Goal: Information Seeking & Learning: Learn about a topic

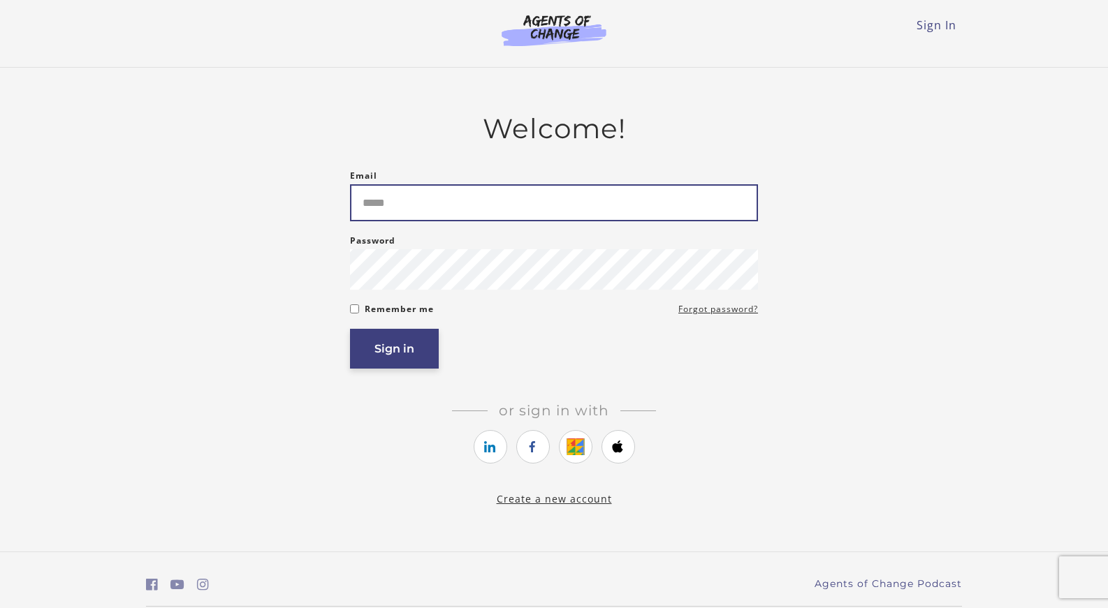
type input "**********"
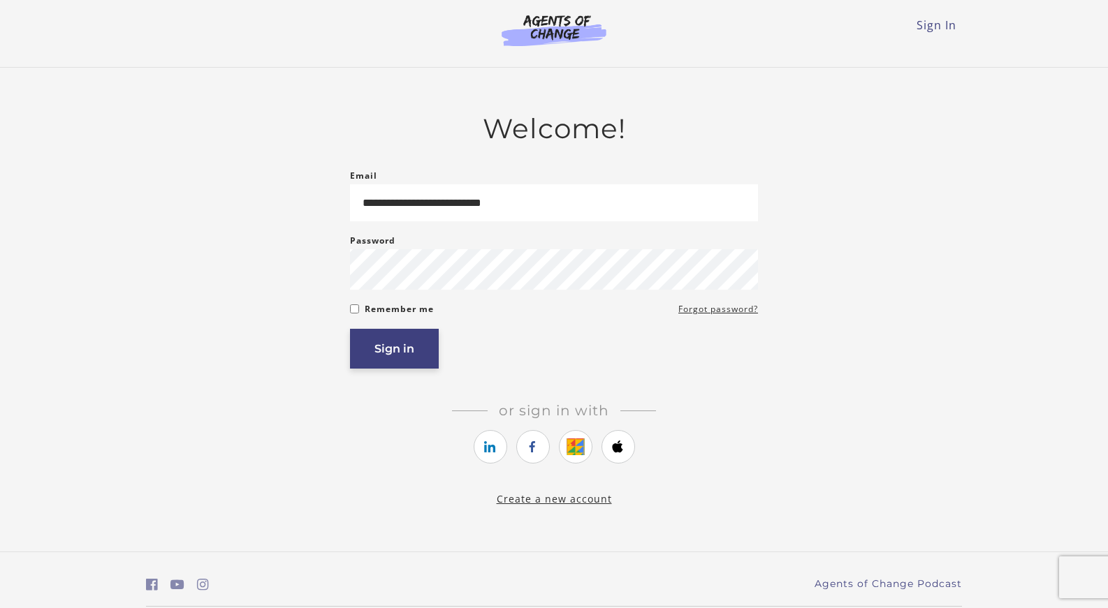
click at [404, 342] on button "Sign in" at bounding box center [394, 349] width 89 height 40
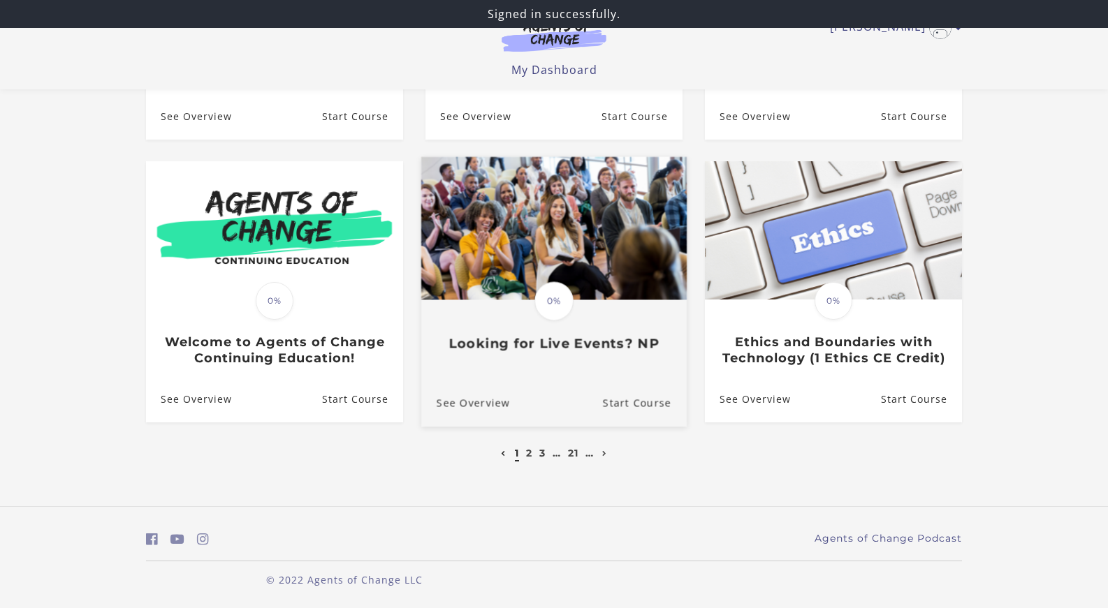
scroll to position [358, 0]
click at [593, 344] on h3 "Looking for Live Events? NP" at bounding box center [554, 344] width 235 height 16
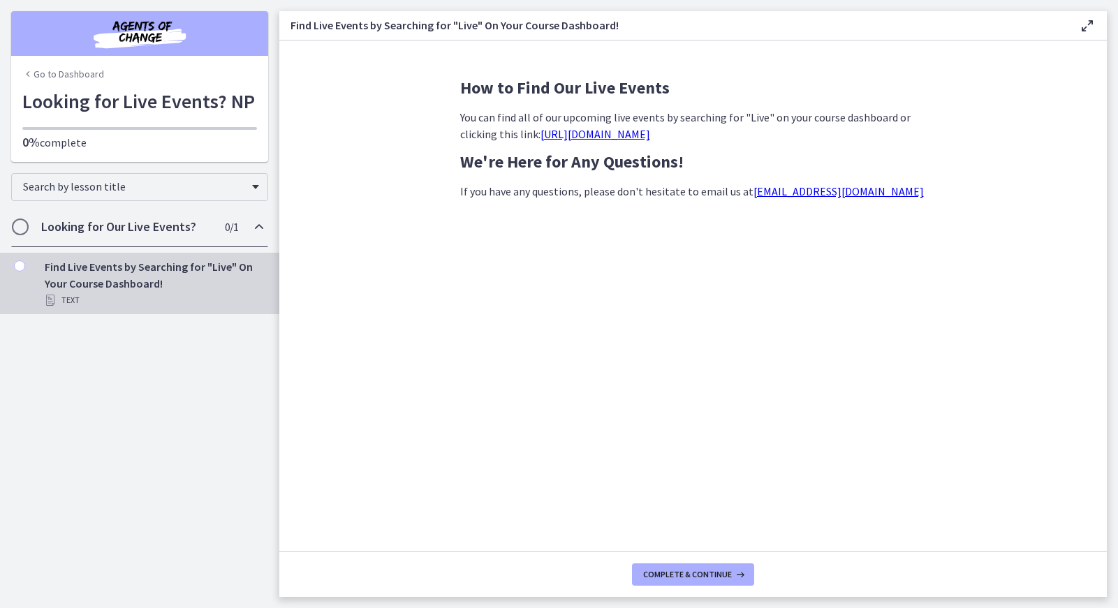
click at [650, 133] on link "https://agentsofchange.thinkific.com/enrollments?q=live+event&status=all" at bounding box center [596, 134] width 110 height 14
click at [131, 235] on div "Looking for Our Live Events? 0 / 1 Completed" at bounding box center [139, 227] width 257 height 41
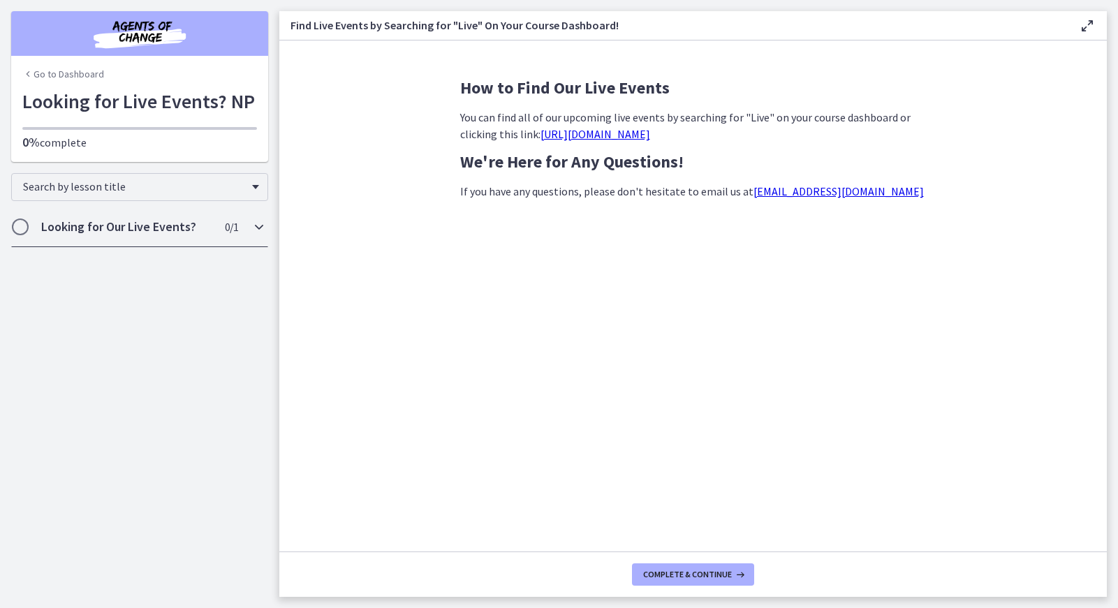
click at [130, 235] on div "Looking for Our Live Events? 0 / 1 Completed" at bounding box center [139, 227] width 257 height 41
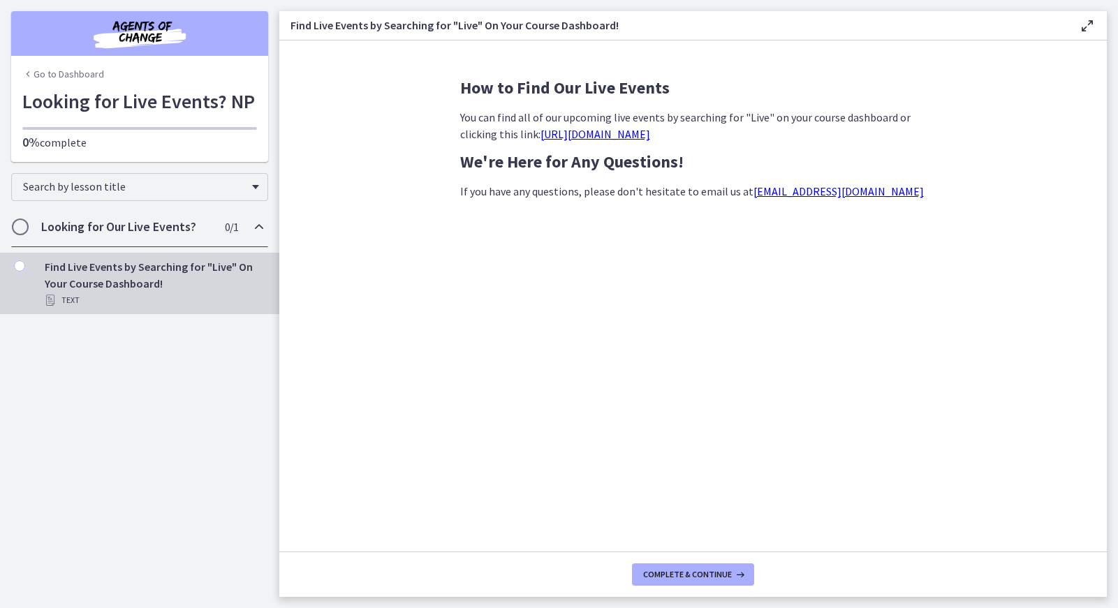
click at [650, 137] on link "https://agentsofchange.thinkific.com/enrollments?q=live+event&status=all" at bounding box center [596, 134] width 110 height 14
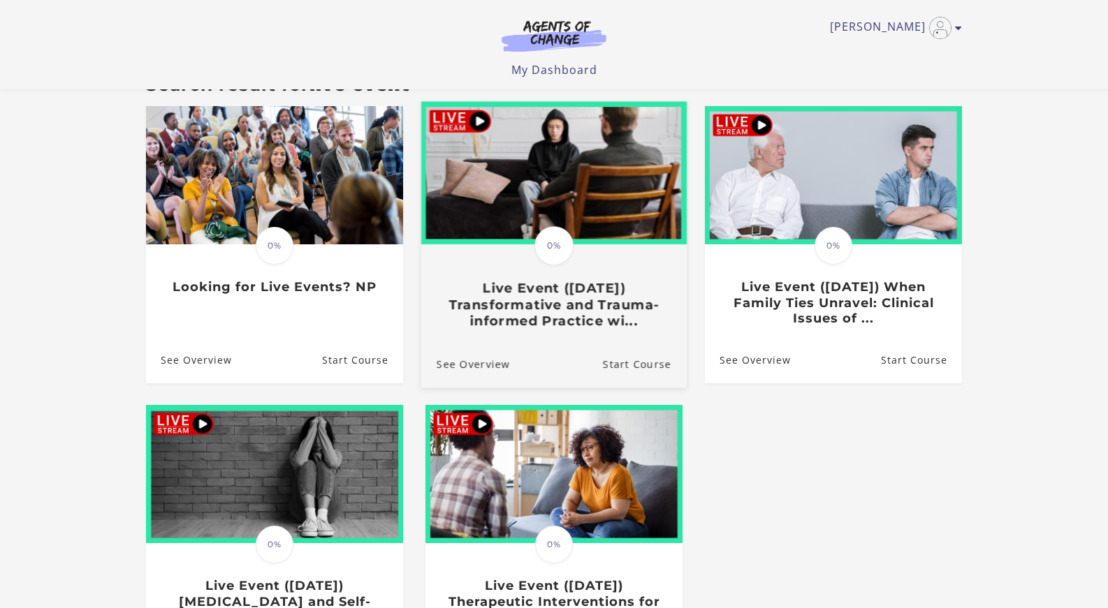
scroll to position [140, 0]
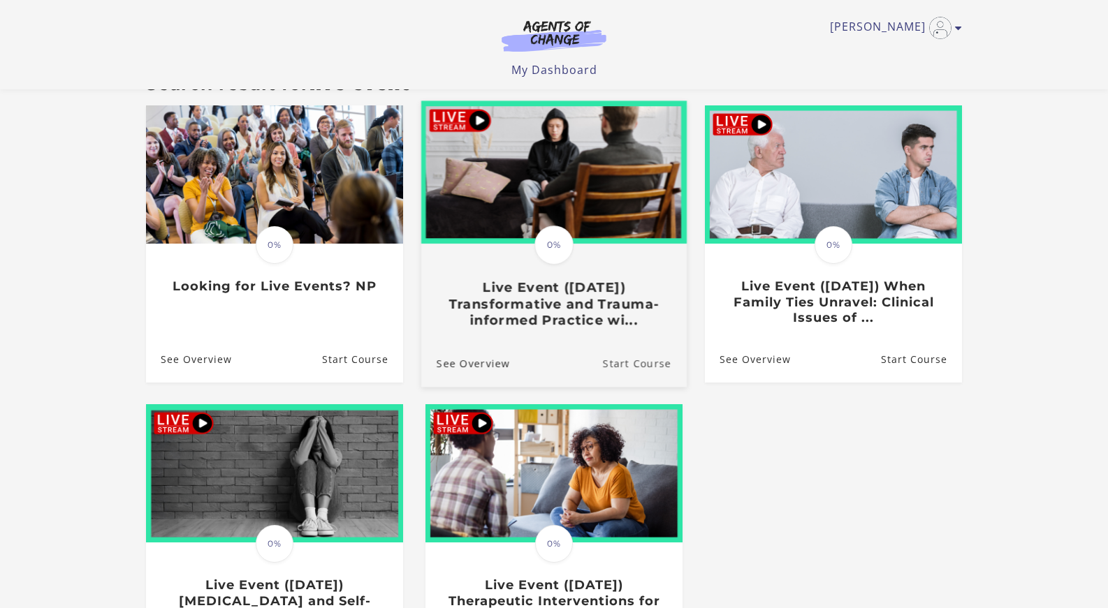
click at [624, 369] on link "Start Course" at bounding box center [645, 362] width 84 height 47
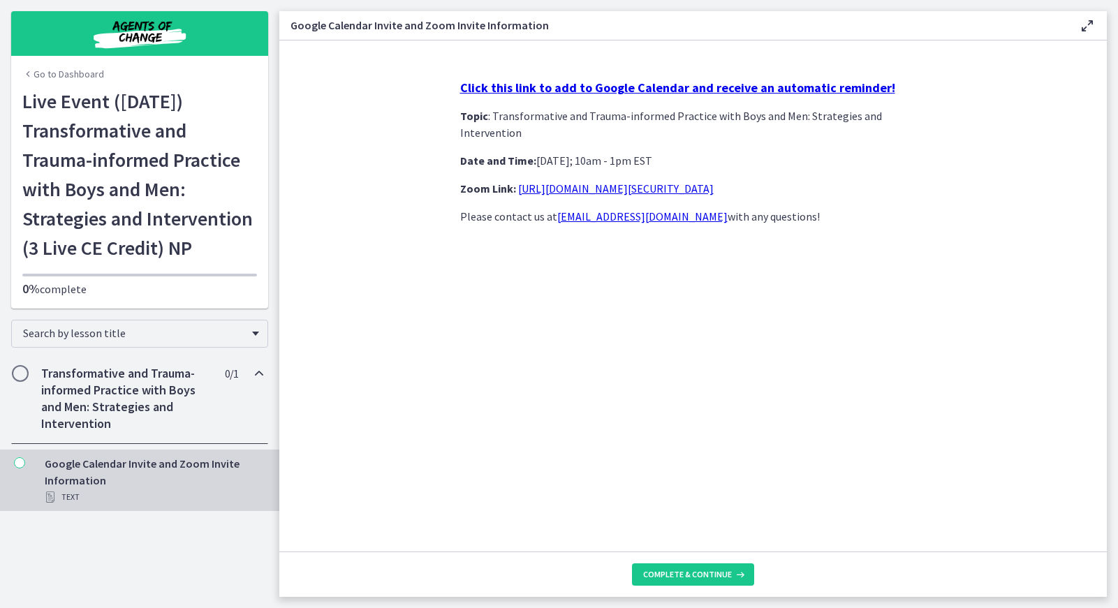
click at [13, 462] on div "Chapters" at bounding box center [19, 485] width 17 height 61
click at [20, 462] on icon "Chapters" at bounding box center [19, 463] width 11 height 11
click at [725, 580] on span "Complete & continue" at bounding box center [687, 574] width 89 height 11
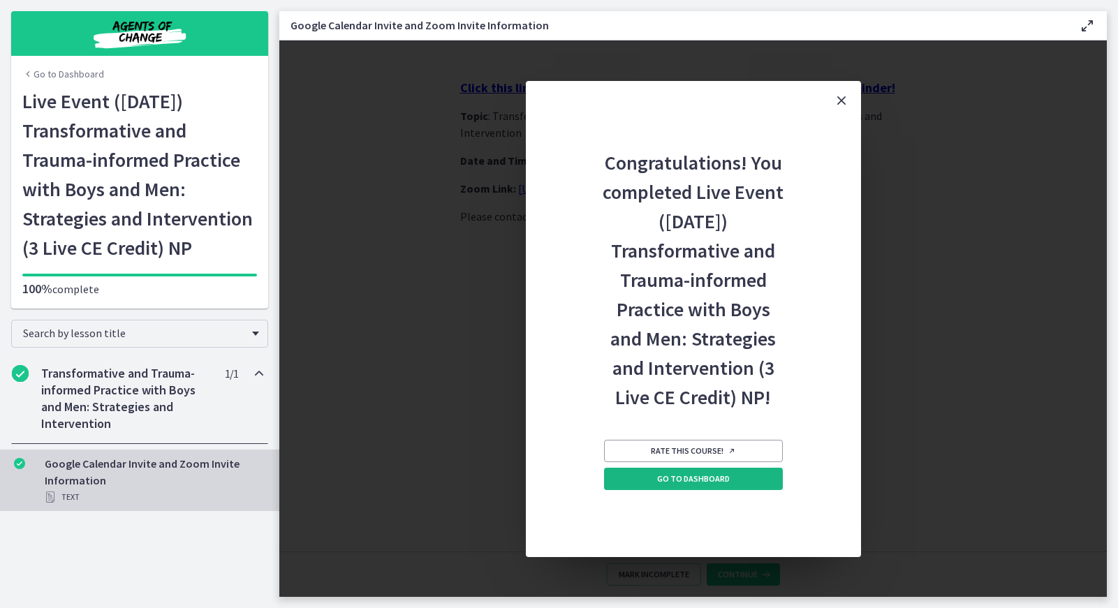
click at [723, 482] on span "Go to Dashboard" at bounding box center [693, 479] width 73 height 11
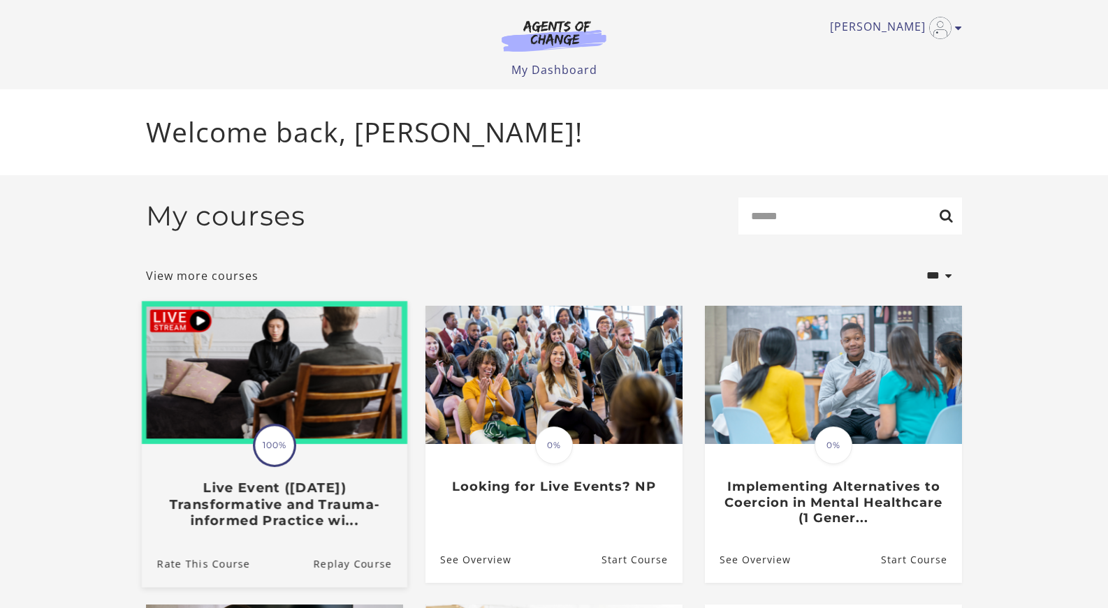
click at [210, 492] on h3 "Live Event ([DATE]) Transformative and Trauma-informed Practice wi..." at bounding box center [274, 504] width 235 height 49
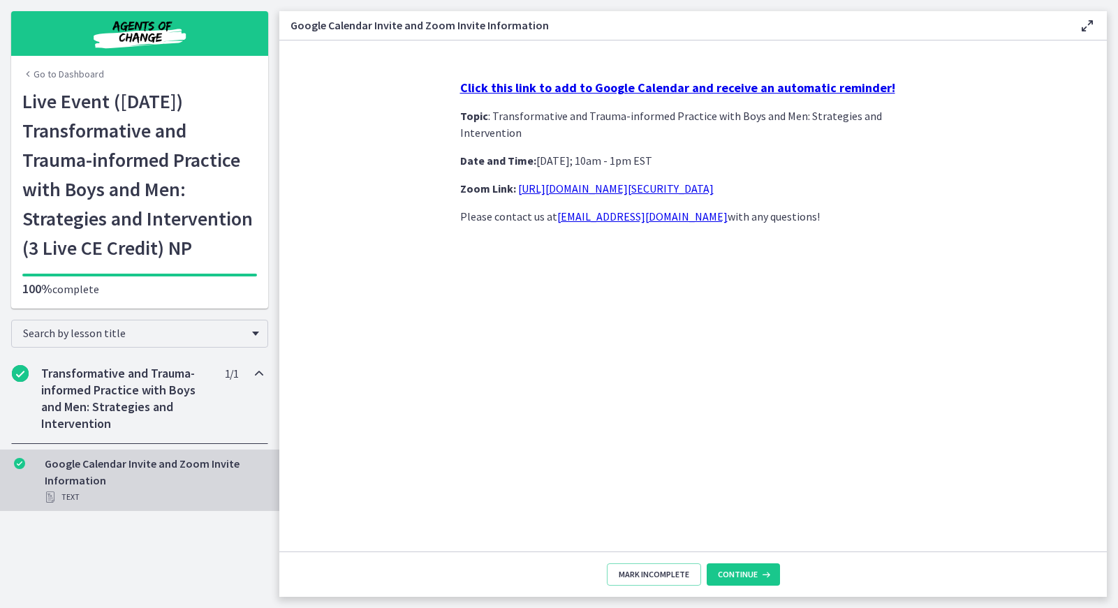
click at [676, 87] on strong "Click this link to add to Google Calendar and receive an automatic reminder!" at bounding box center [677, 88] width 435 height 16
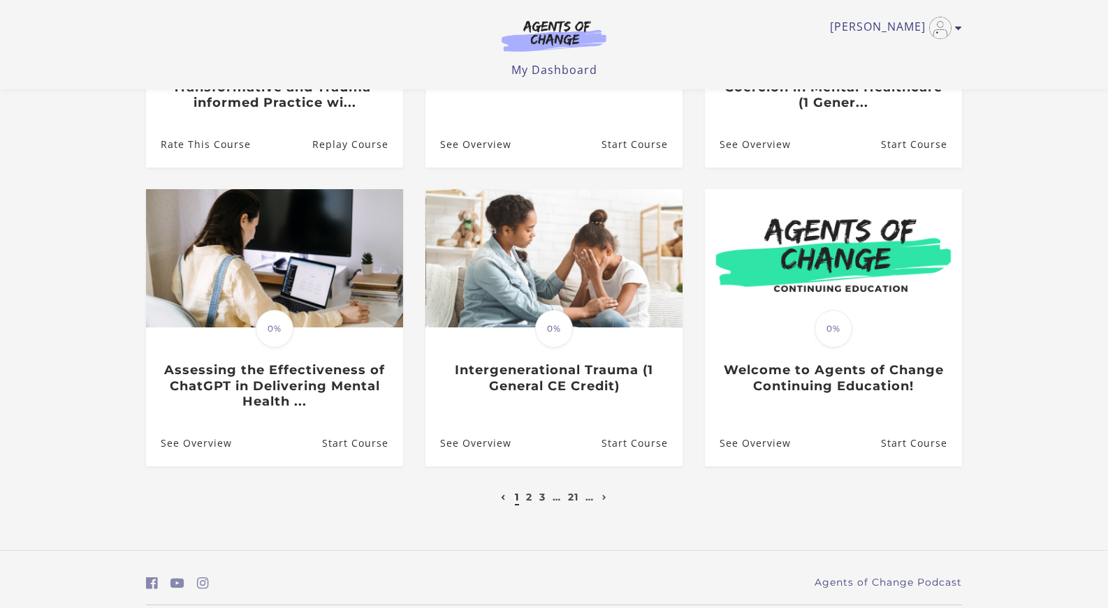
scroll to position [349, 0]
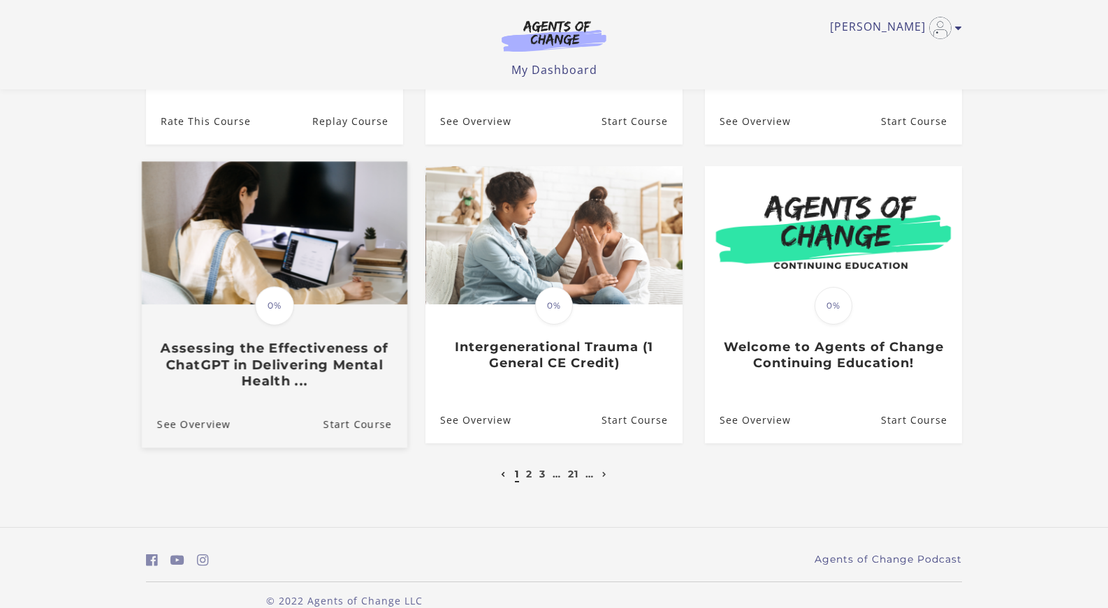
click at [251, 386] on h3 "Assessing the Effectiveness of ChatGPT in Delivering Mental Health ..." at bounding box center [274, 365] width 235 height 49
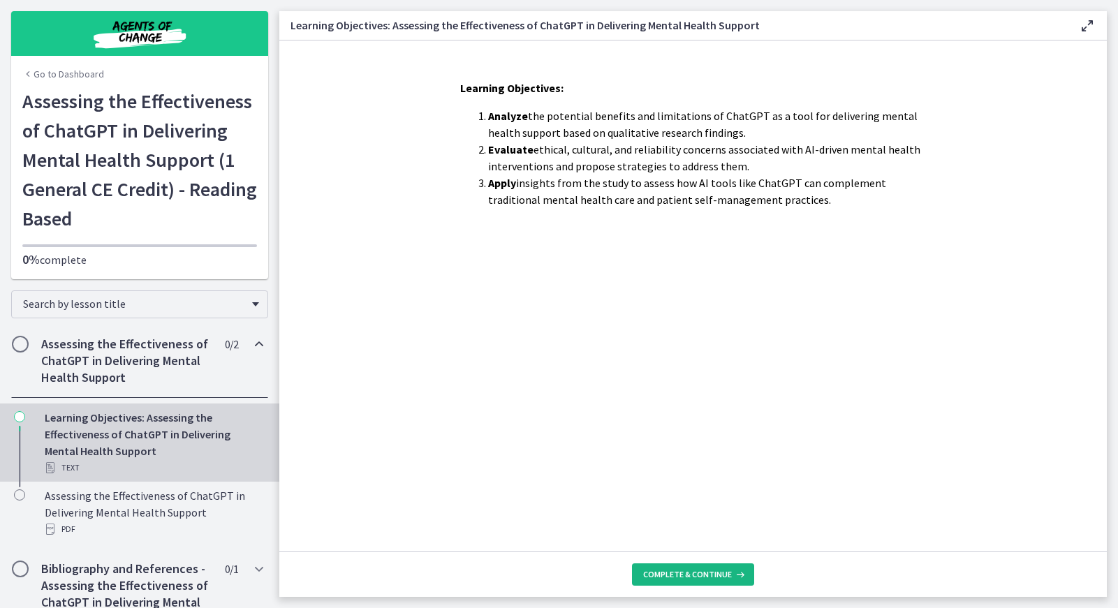
click at [720, 569] on span "Complete & continue" at bounding box center [687, 574] width 89 height 11
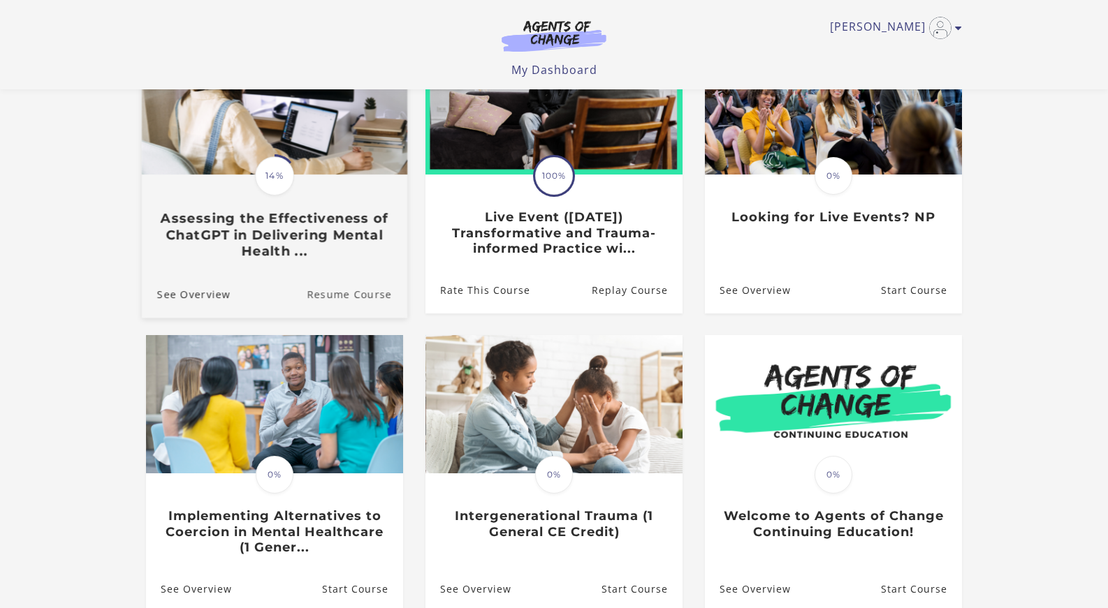
scroll to position [305, 0]
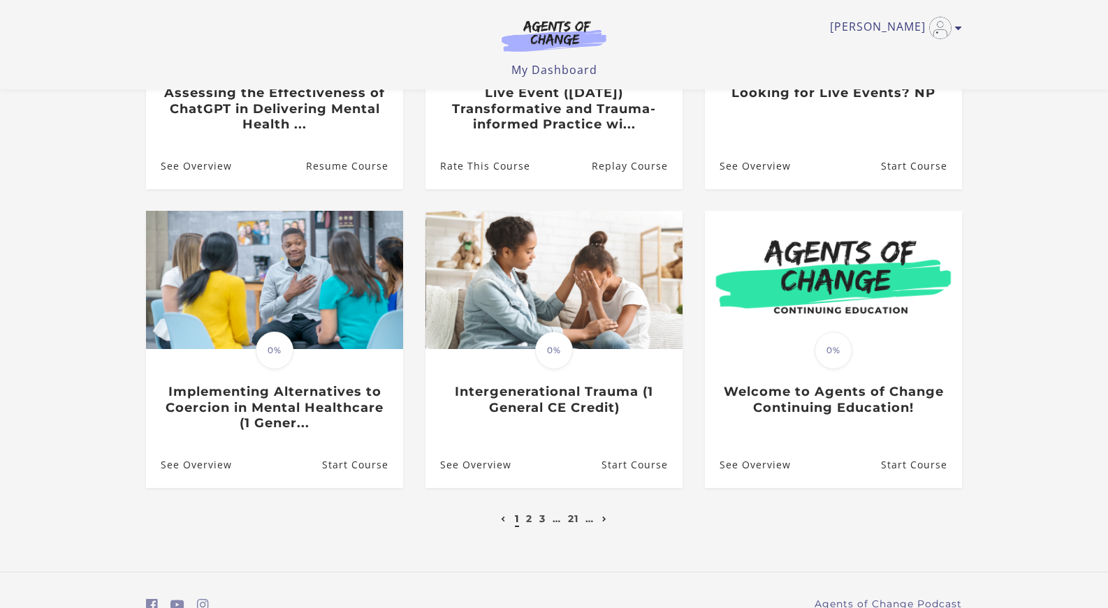
click at [606, 520] on icon "Next page" at bounding box center [604, 520] width 5 height 6
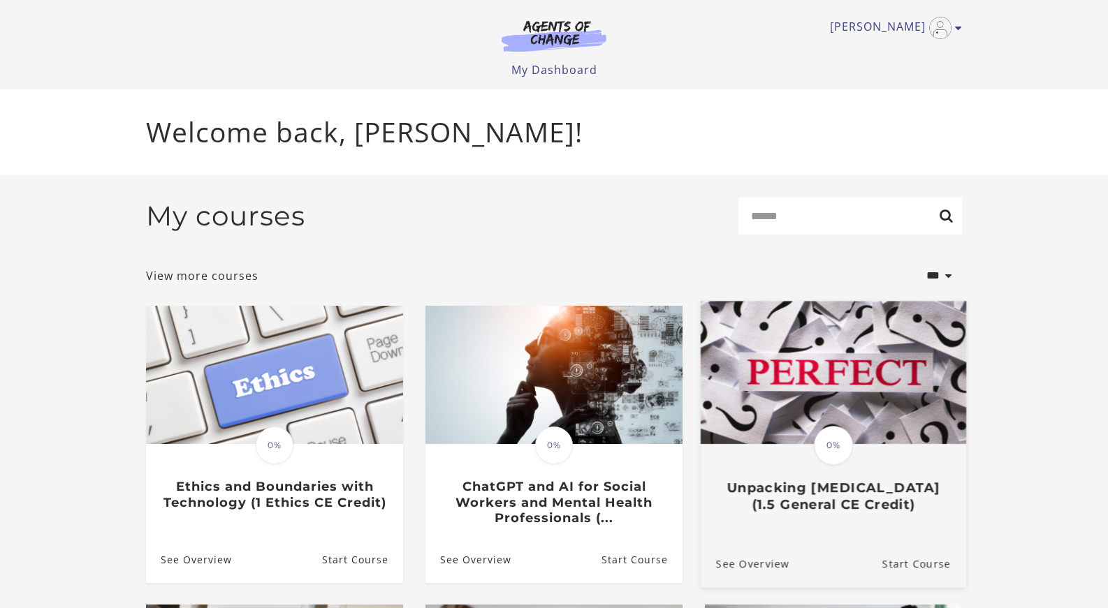
click at [814, 485] on h3 "Unpacking [MEDICAL_DATA] (1.5 General CE Credit)" at bounding box center [833, 496] width 235 height 32
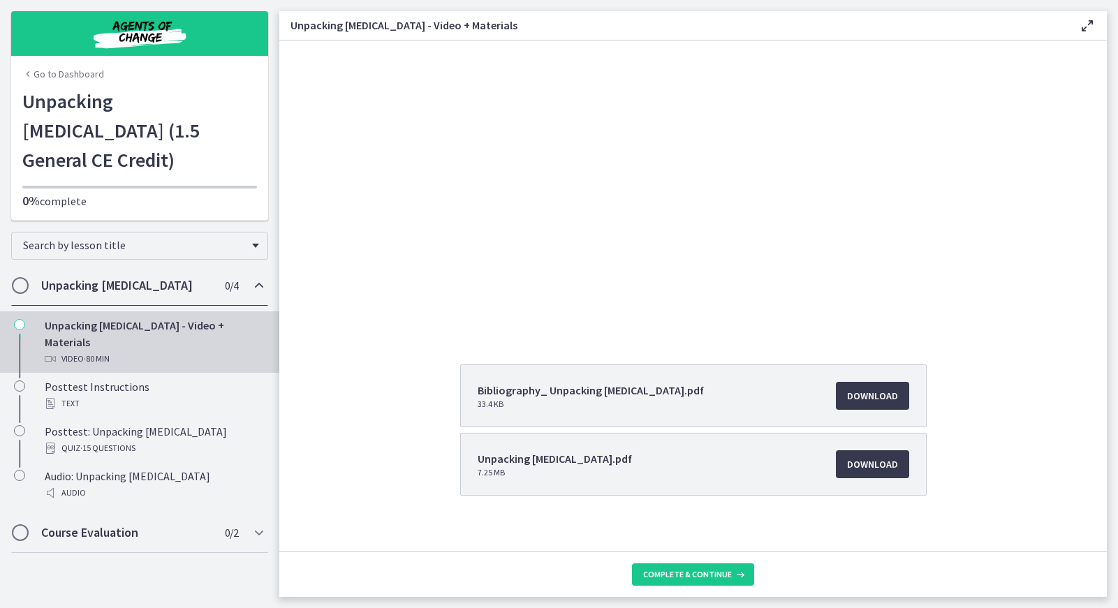
scroll to position [125, 0]
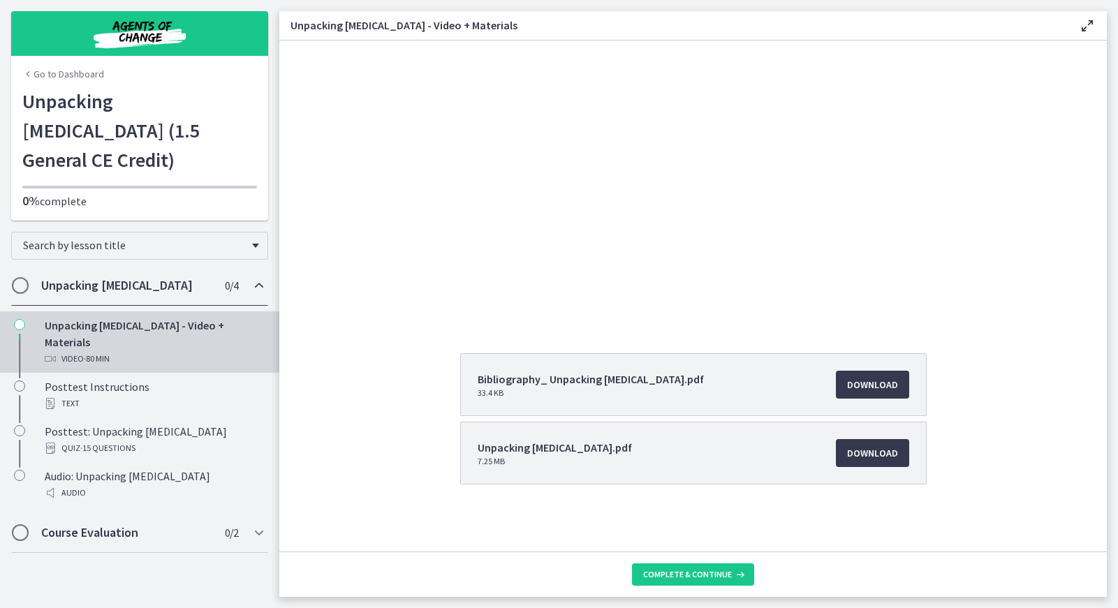
click at [800, 396] on li "Bibliography_ Unpacking [MEDICAL_DATA].pdf 33.4 KB Download Opens in a new wind…" at bounding box center [693, 384] width 467 height 63
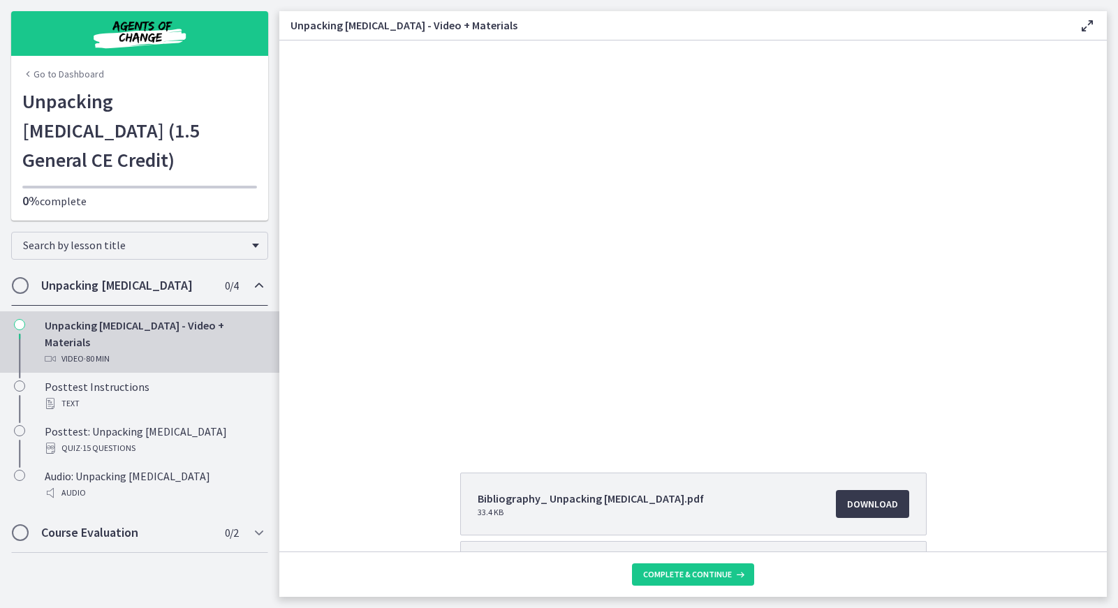
scroll to position [0, 0]
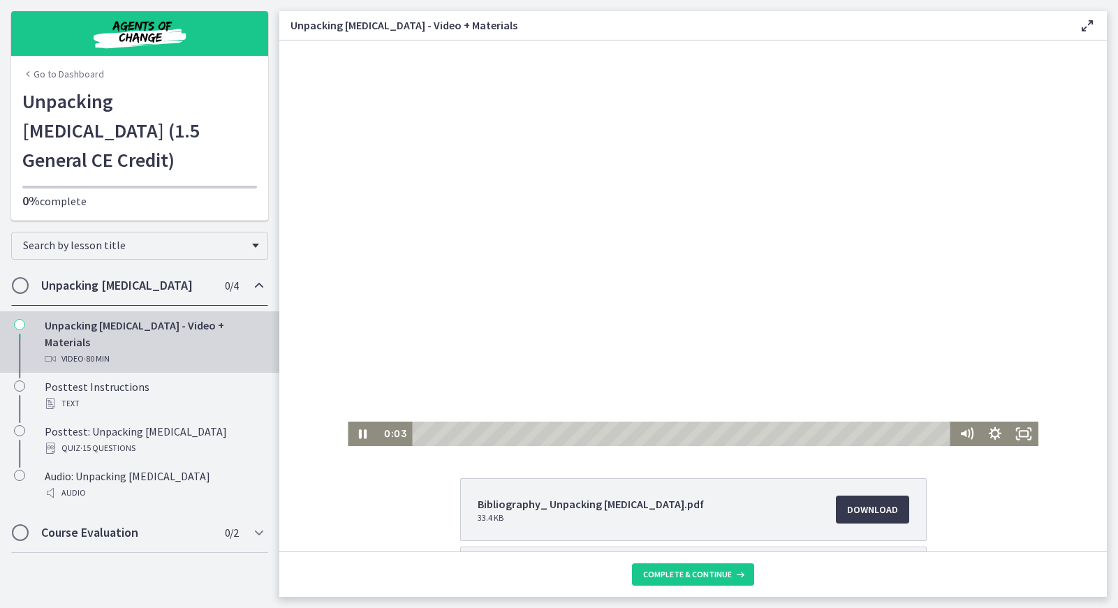
click at [795, 383] on div at bounding box center [693, 244] width 691 height 406
